Goal: Task Accomplishment & Management: Manage account settings

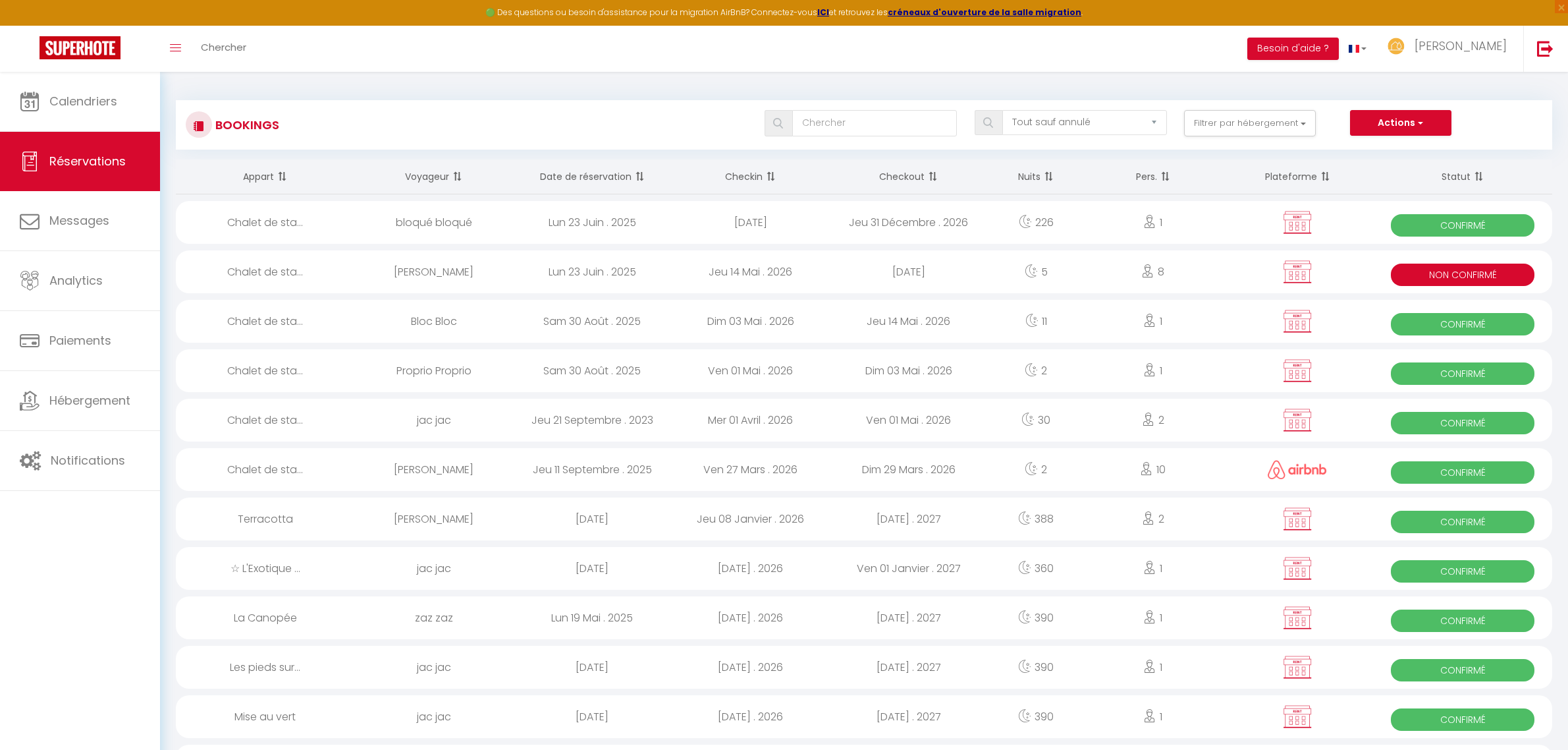
select select "not_cancelled"
click at [103, 389] on link "Hébergement" at bounding box center [80, 400] width 160 height 59
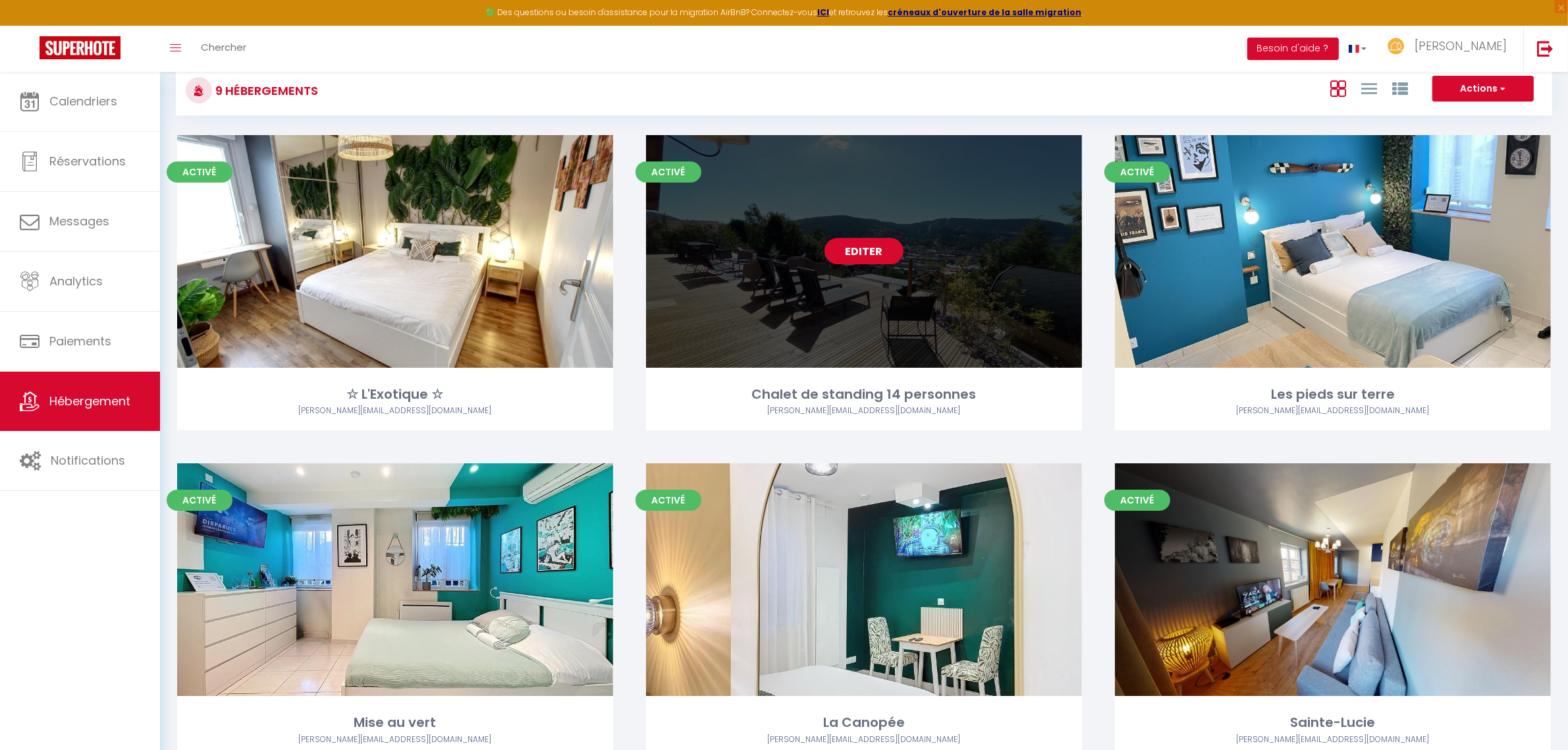
scroll to position [247, 0]
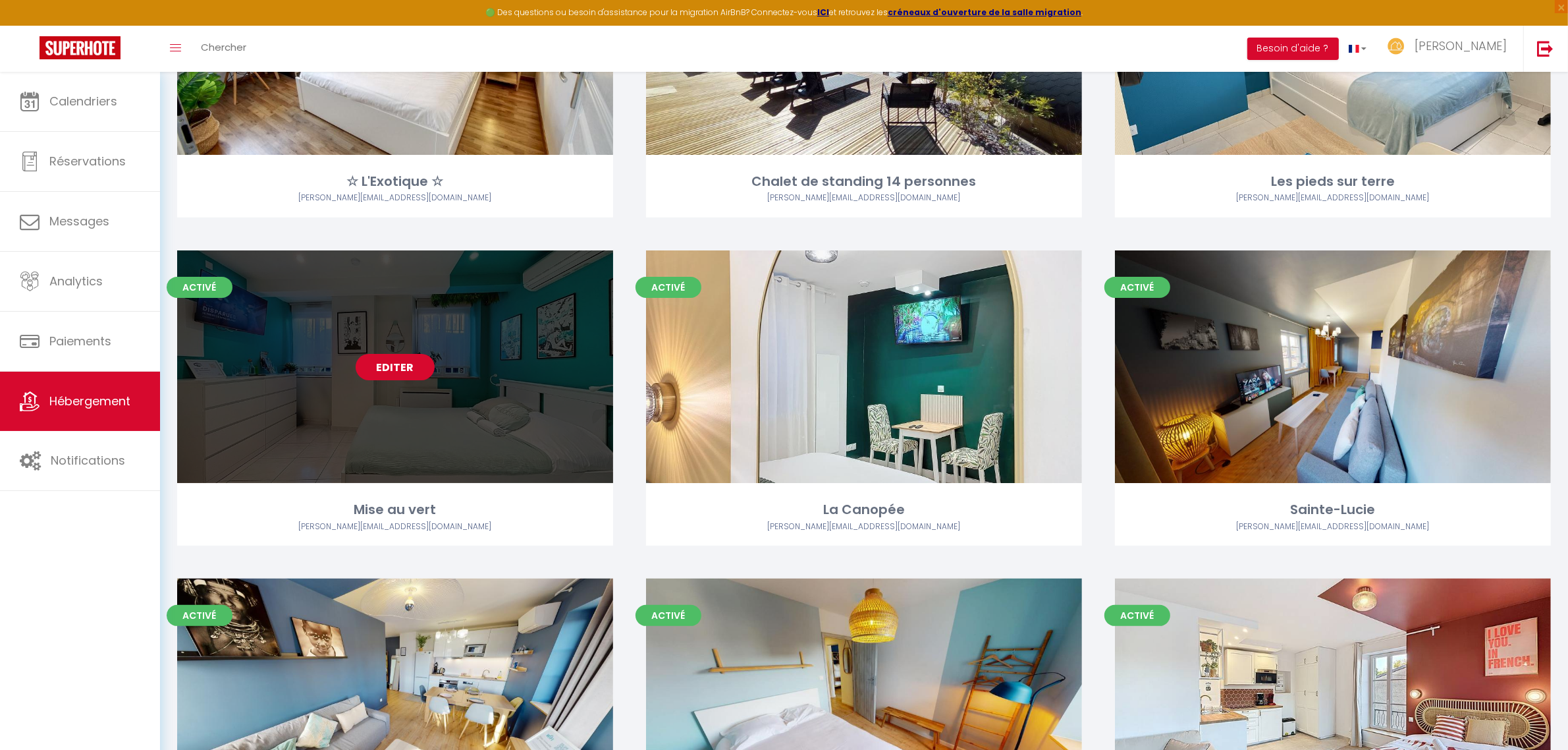
click at [417, 361] on link "Editer" at bounding box center [395, 367] width 79 height 26
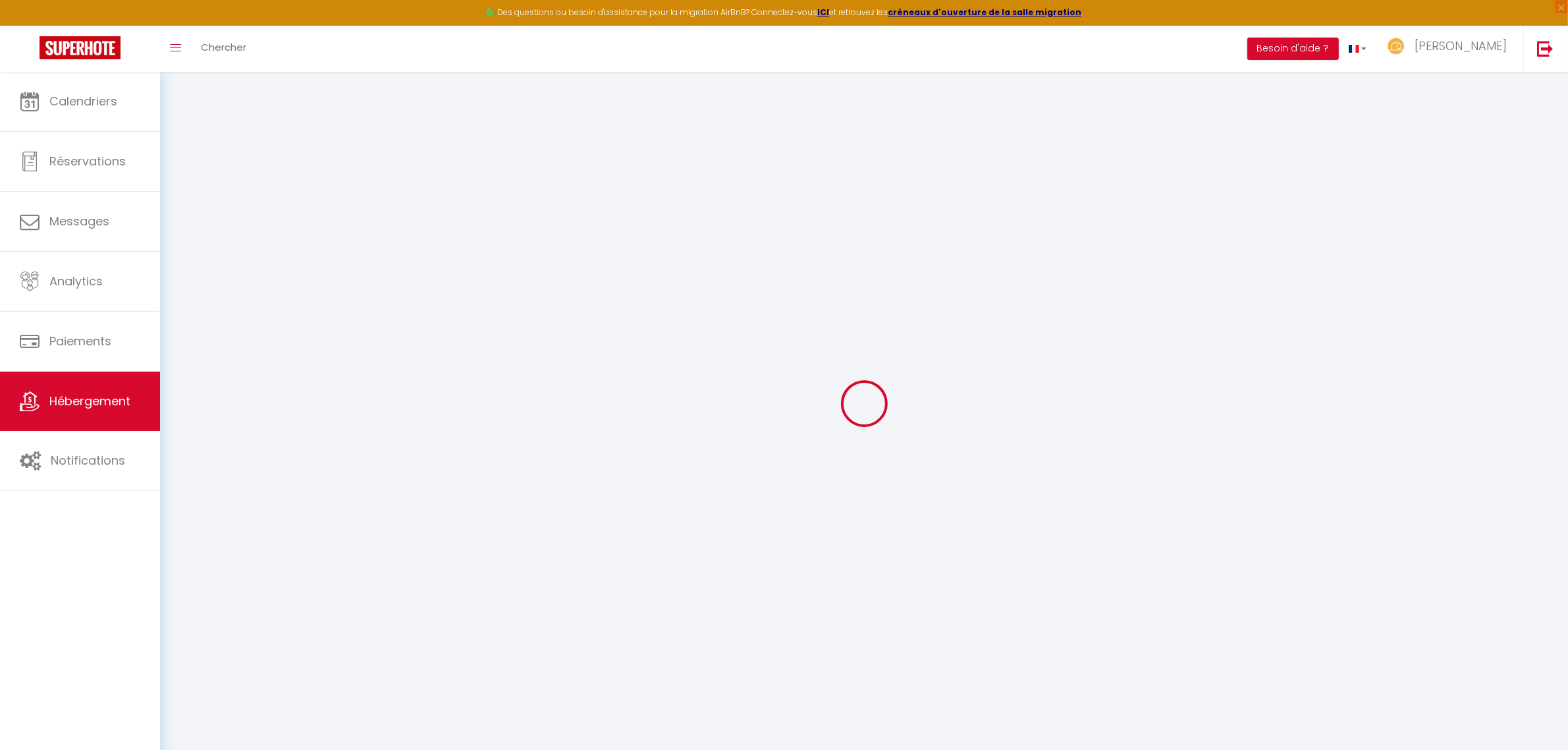
type input "Oups ! Les dates sélectionnées sont indisponibles."
type textarea "Malheureusement les dates sélectionnées sont indisponibles. Nous vous invitons …"
type input "49.1258937"
type input "6.2164935"
checkbox input "true"
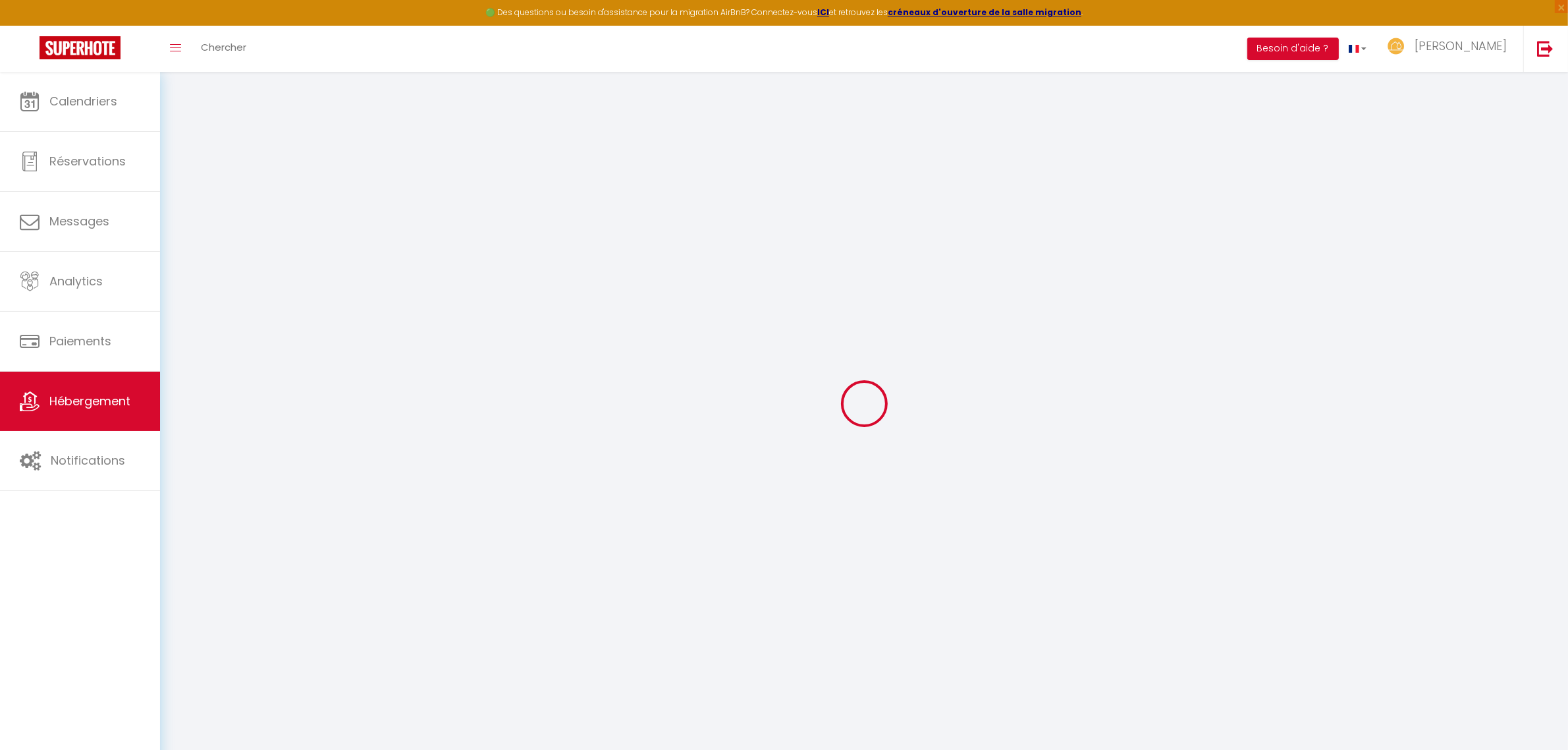
checkbox input "false"
checkbox input "true"
type input "100"
checkbox input "false"
checkbox input "true"
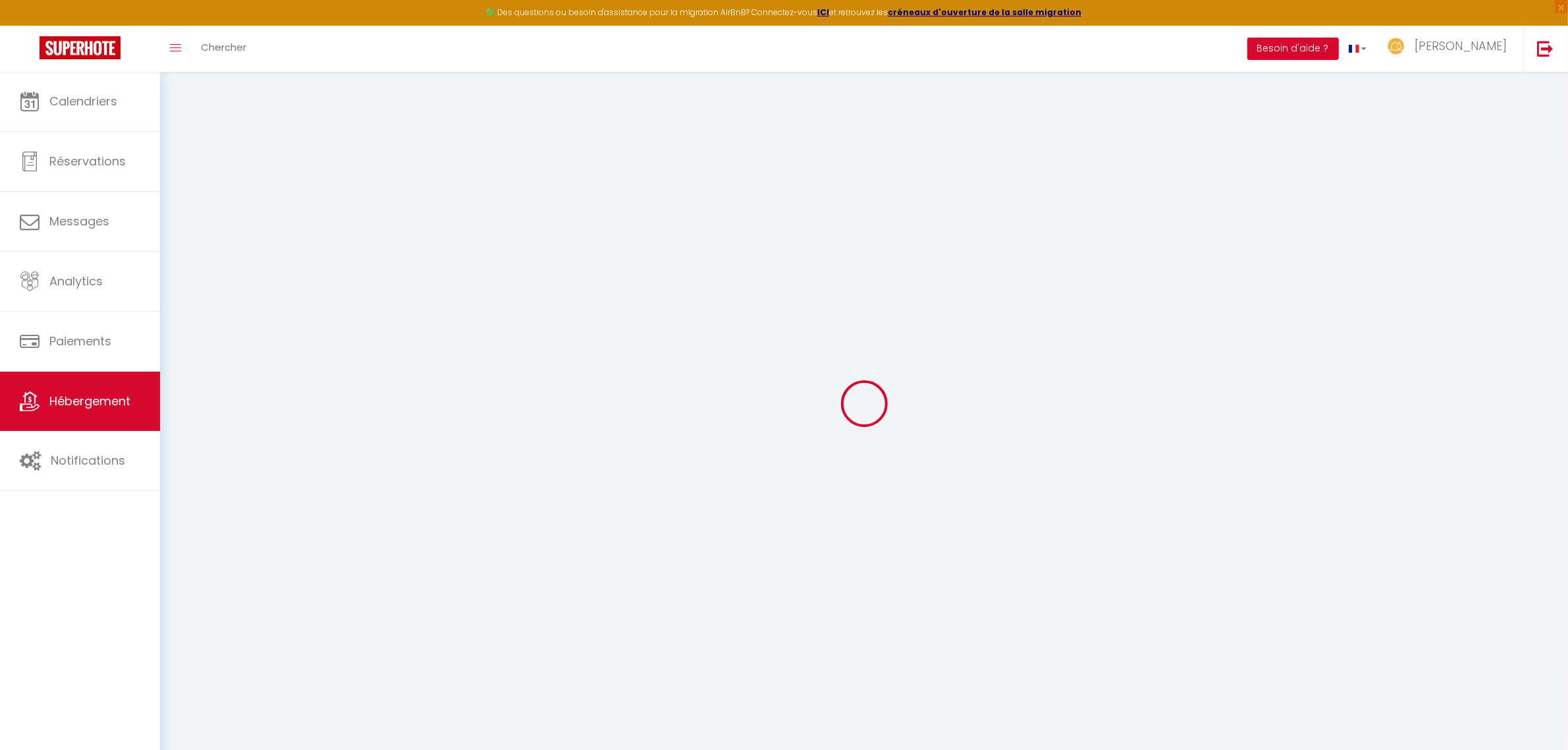
checkbox input "true"
select select "16:00"
select select "22:00"
select select "10:00"
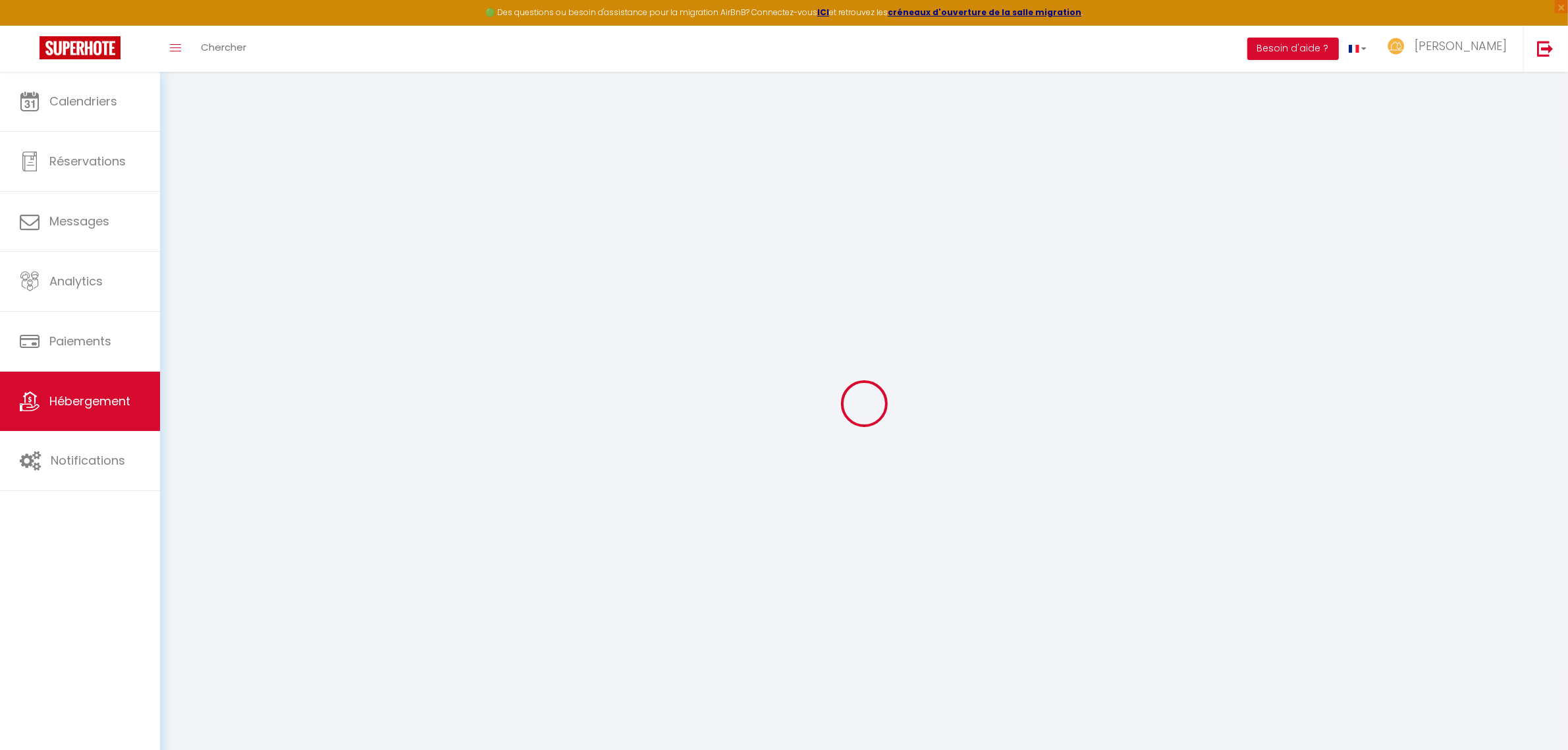
select select "30"
select select "120"
select select "20:00"
checkbox input "false"
checkbox input "true"
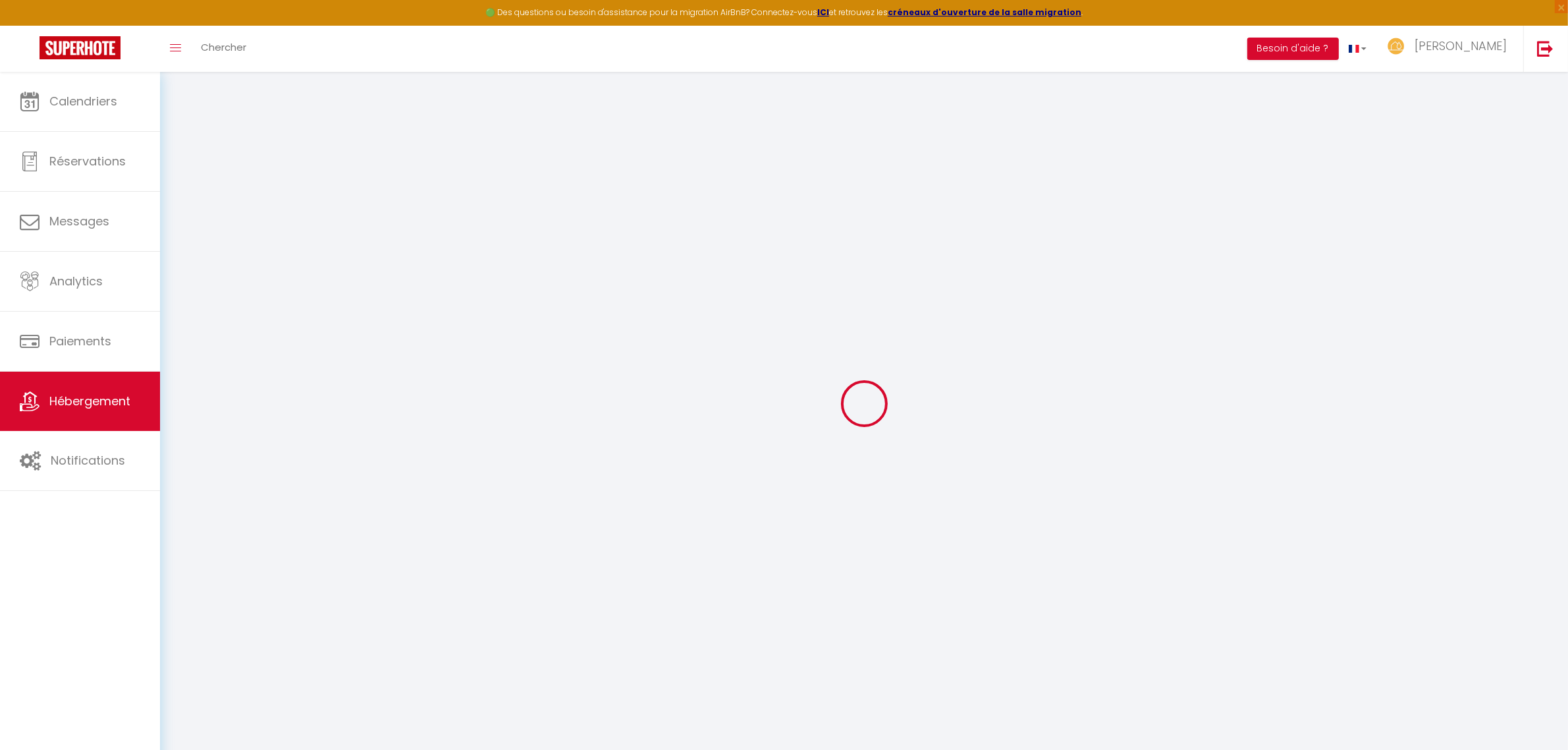
checkbox input "true"
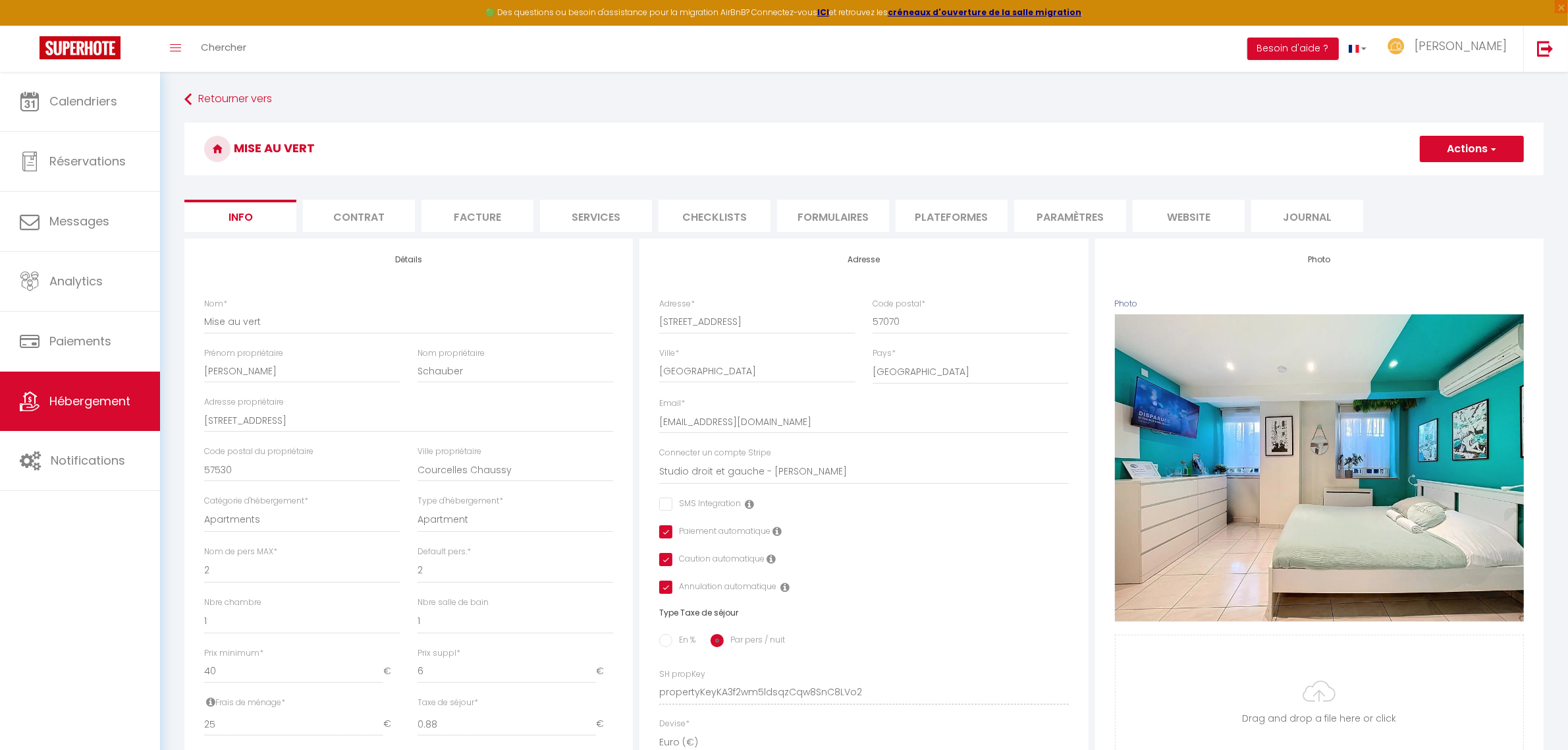
click at [1207, 218] on li "website" at bounding box center [1188, 216] width 112 height 33
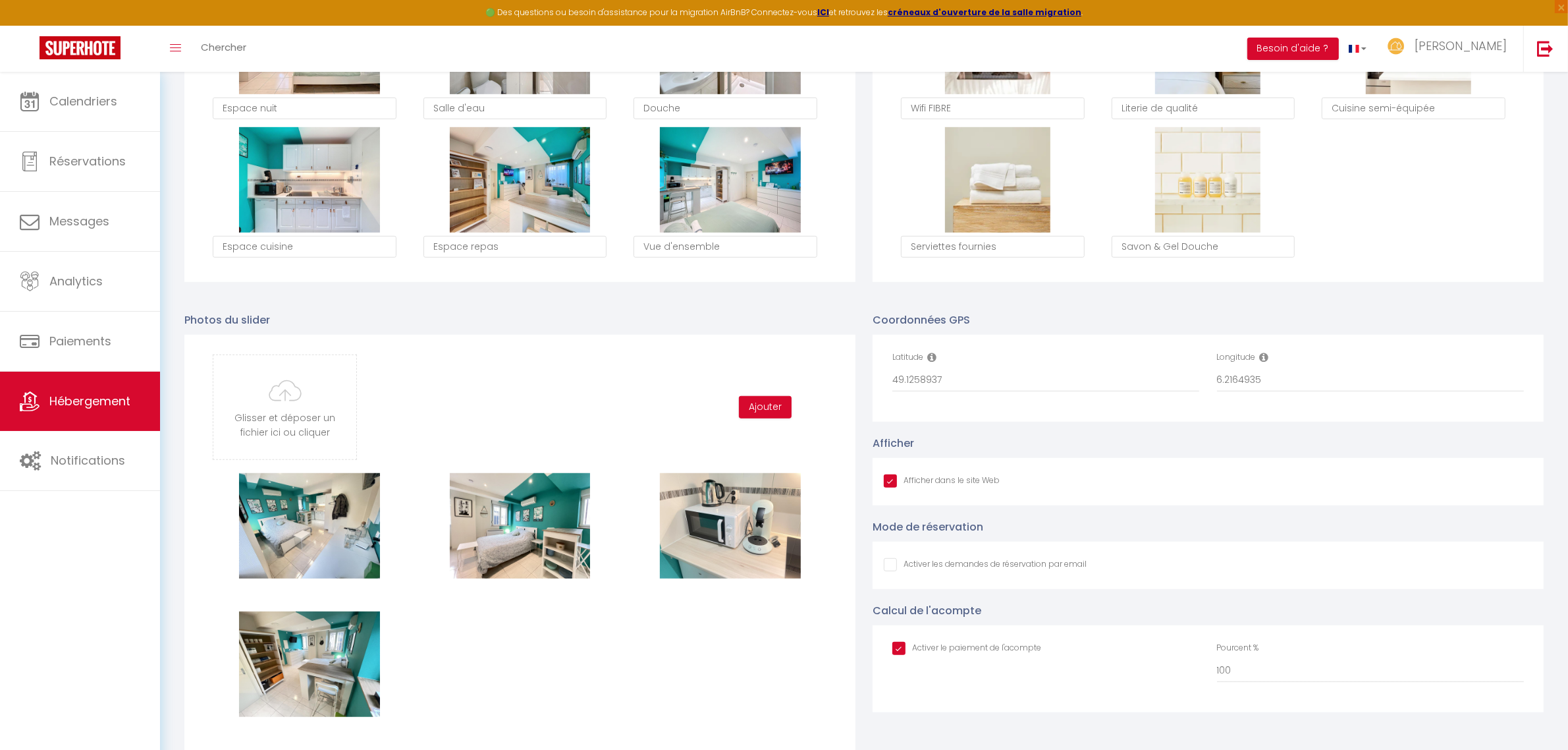
scroll to position [1071, 0]
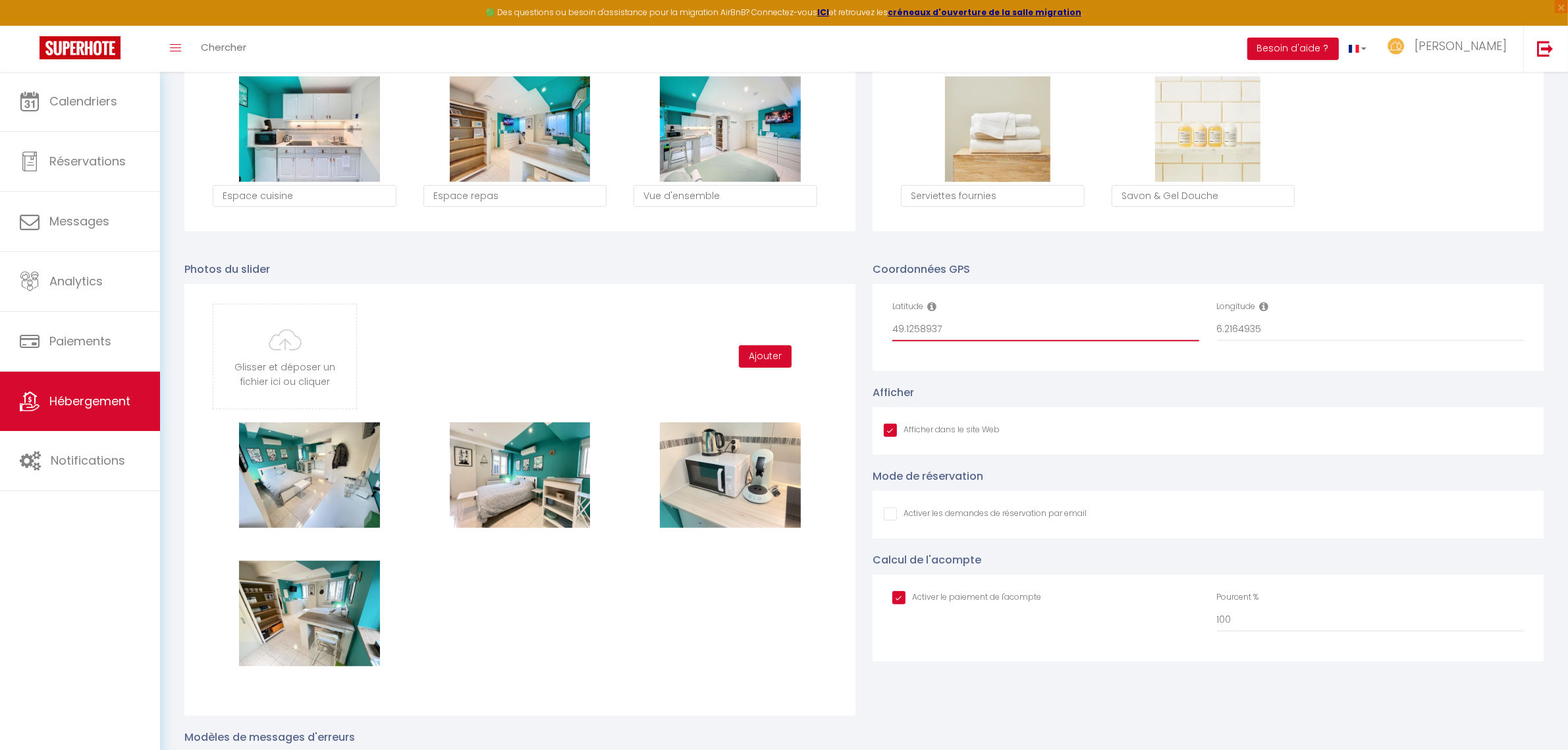
click at [937, 330] on input "49.1258937" at bounding box center [1046, 330] width 307 height 24
click at [1253, 328] on input "6.2164935" at bounding box center [1370, 330] width 307 height 24
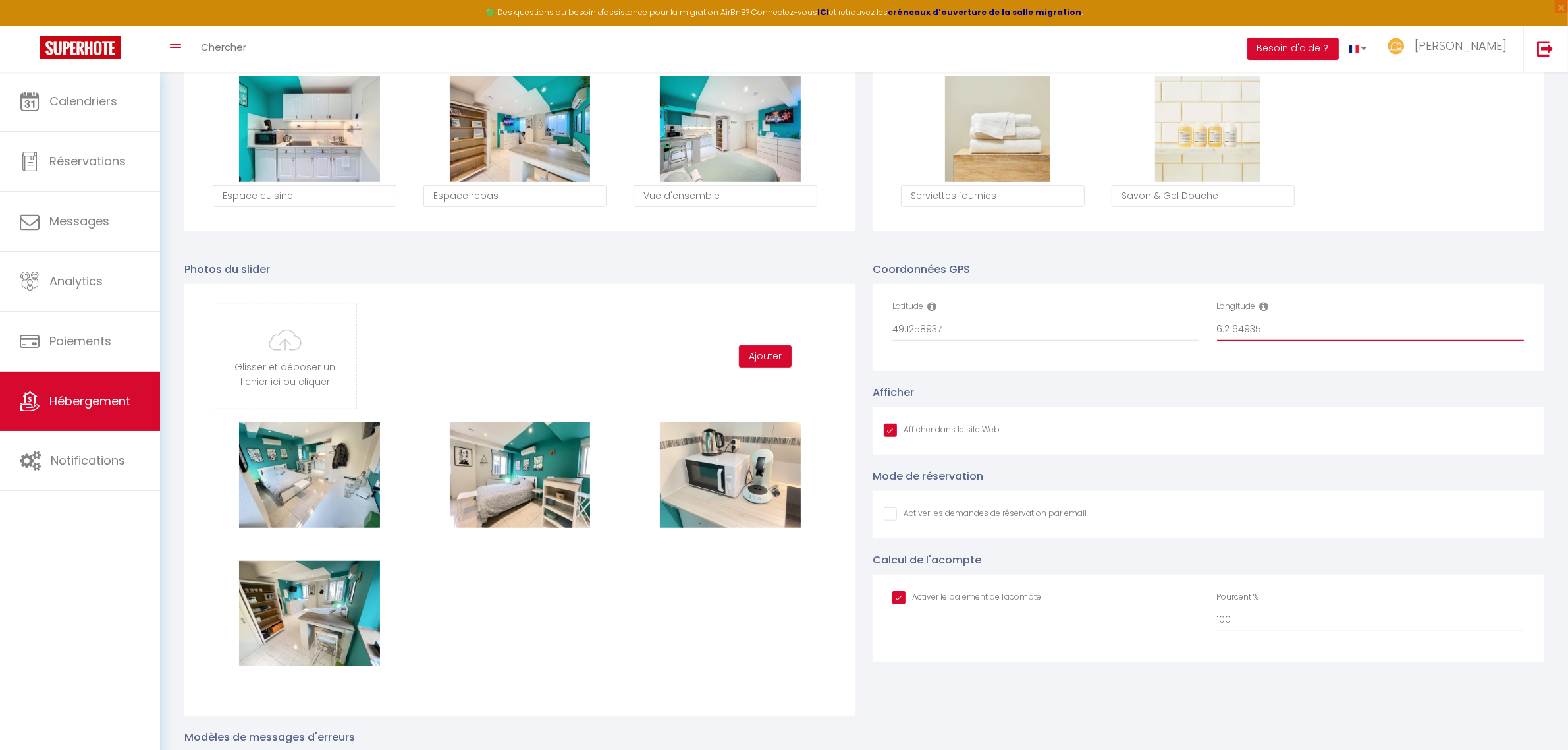
click at [1253, 328] on input "6.2164935" at bounding box center [1370, 330] width 307 height 24
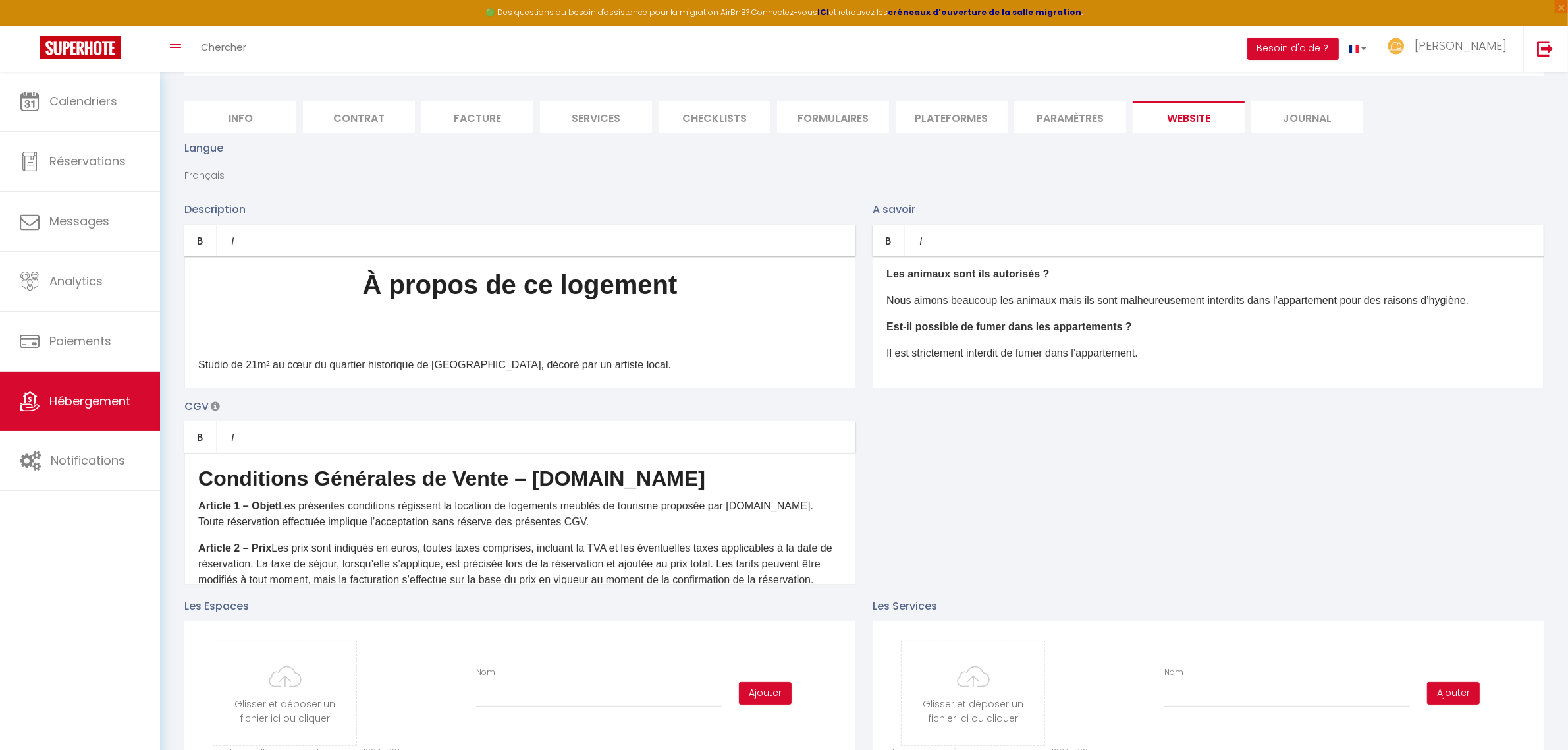
scroll to position [0, 0]
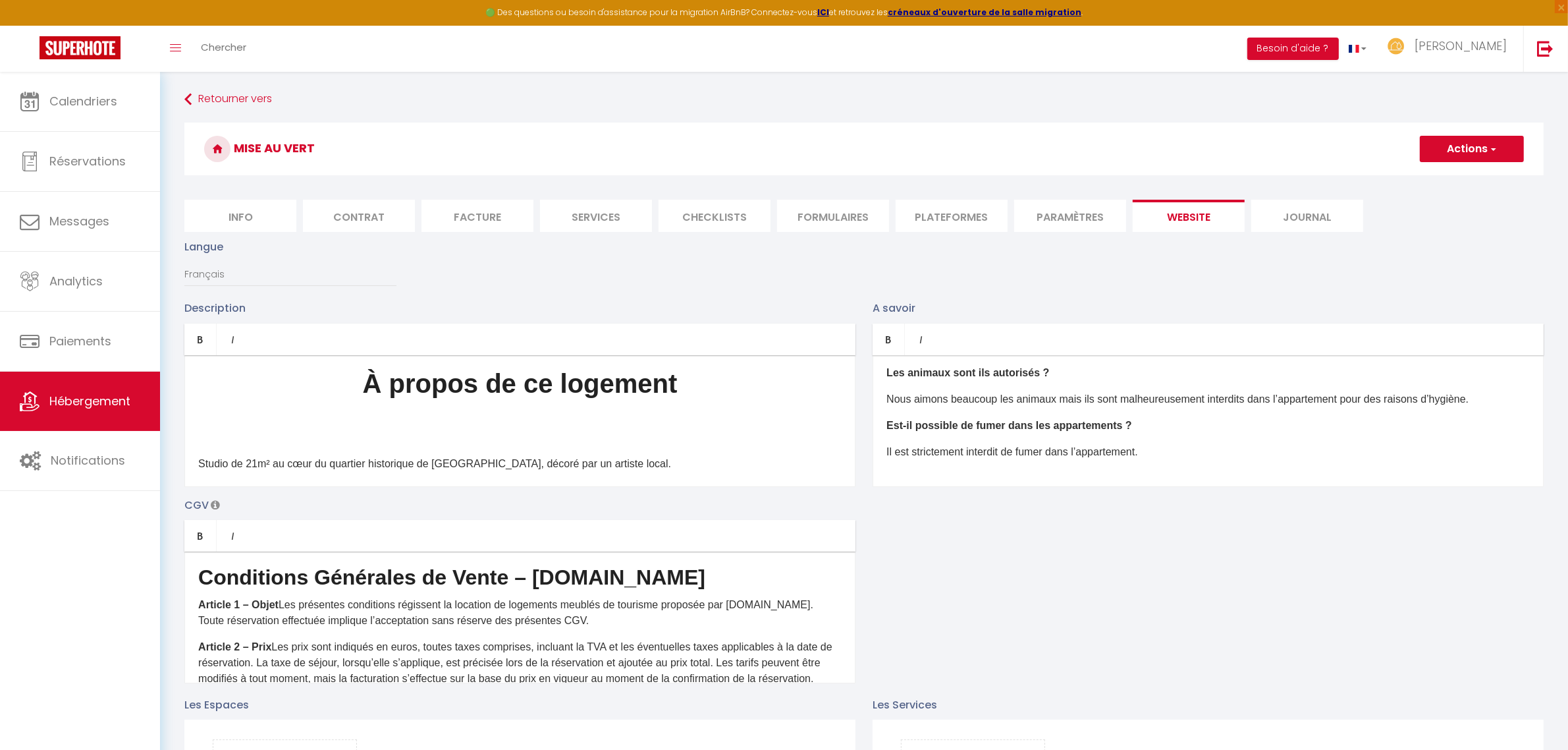
click at [254, 225] on li "Info" at bounding box center [240, 216] width 112 height 33
checkbox input "false"
checkbox input "true"
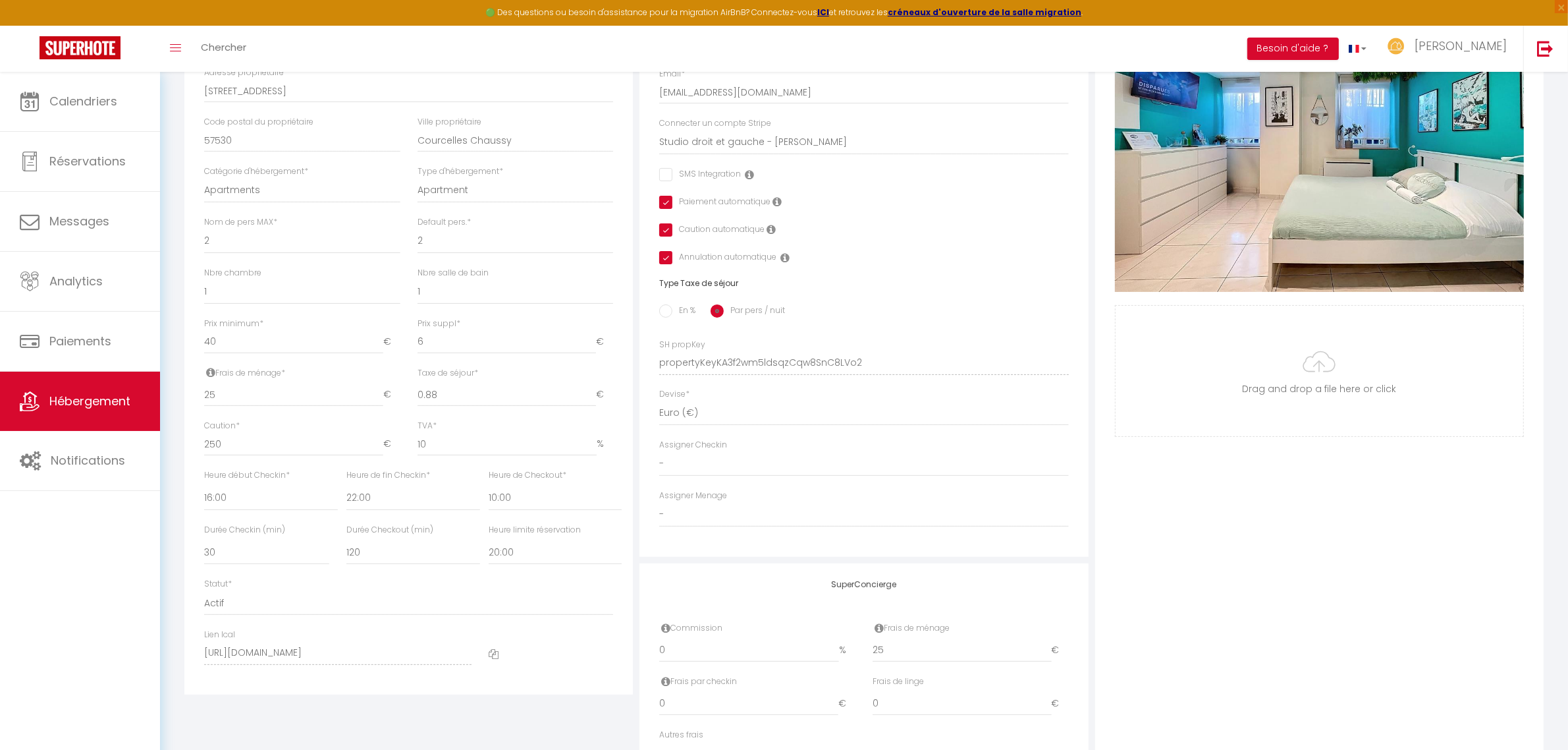
scroll to position [409, 0]
